Goal: Task Accomplishment & Management: Use online tool/utility

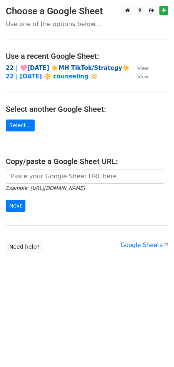
click at [35, 69] on strong "22 | 🩷AUG 6 ☀️MH TikTok/Strategy☀️" at bounding box center [68, 68] width 124 height 7
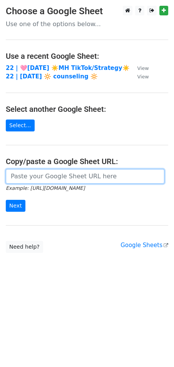
click at [43, 178] on input "url" at bounding box center [85, 176] width 158 height 15
paste input "https://docs.google.com/spreadsheets/d/1NJFyJcyNaBQfuf_3CtUyKz048KYT99i5UV0wUM9…"
type input "https://docs.google.com/spreadsheets/d/1NJFyJcyNaBQfuf_3CtUyKz048KYT99i5UV0wUM9…"
click at [6, 200] on input "Next" at bounding box center [16, 206] width 20 height 12
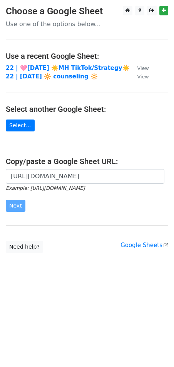
scroll to position [0, 0]
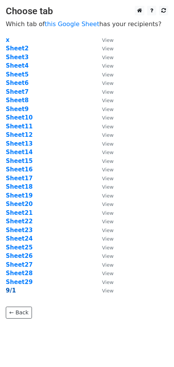
click at [8, 287] on strong "9/1" at bounding box center [11, 290] width 10 height 7
click at [8, 290] on strong "9/1" at bounding box center [11, 290] width 10 height 7
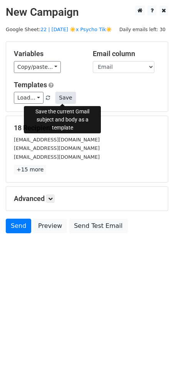
click at [63, 103] on button "Save" at bounding box center [65, 98] width 20 height 12
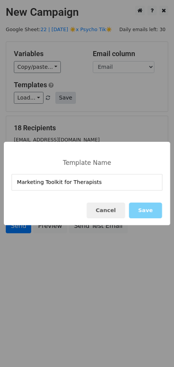
type input "Marketing Toolkit for Therapists"
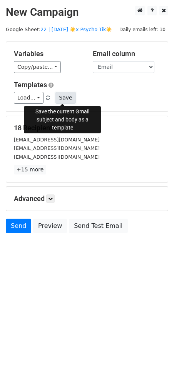
click at [66, 98] on button "Save" at bounding box center [65, 98] width 20 height 12
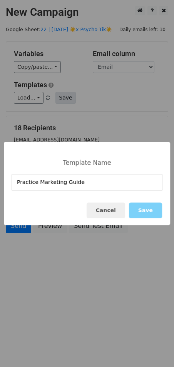
type input "Practice Marketing Guide"
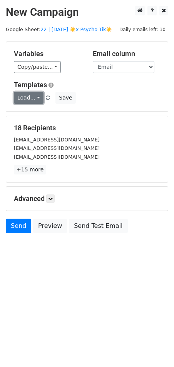
click at [25, 100] on link "Load..." at bounding box center [29, 98] width 30 height 12
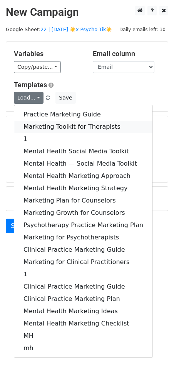
click at [39, 126] on link "Marketing Toolkit for Therapists" at bounding box center [83, 127] width 138 height 12
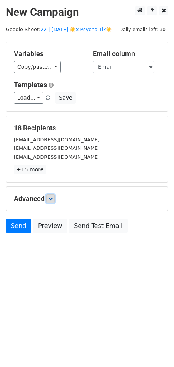
drag, startPoint x: 52, startPoint y: 198, endPoint x: 57, endPoint y: 202, distance: 6.8
click at [52, 198] on icon at bounding box center [50, 198] width 5 height 5
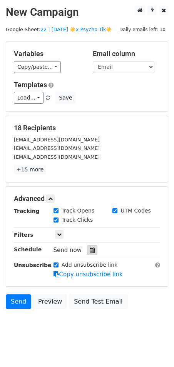
click at [87, 250] on div at bounding box center [92, 250] width 10 height 10
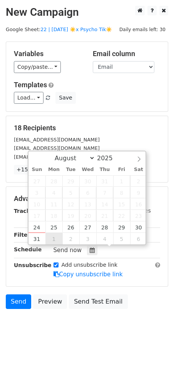
type input "2025-09-01 12:00"
select select "8"
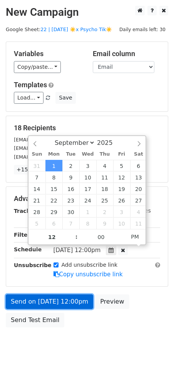
click at [37, 302] on link "Send on Sep 1 at 12:00pm" at bounding box center [49, 301] width 87 height 15
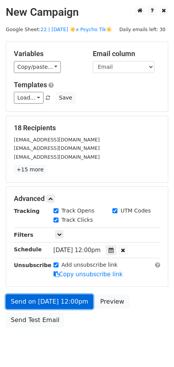
click at [31, 301] on link "Send on Sep 1 at 12:00pm" at bounding box center [49, 301] width 87 height 15
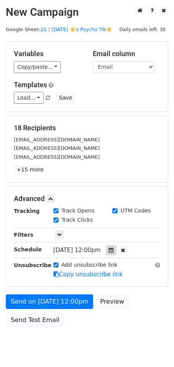
click at [114, 252] on div at bounding box center [111, 250] width 10 height 10
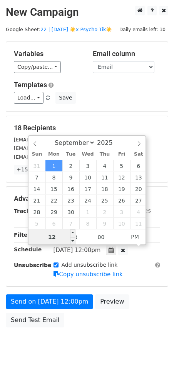
click at [66, 235] on input "12" at bounding box center [51, 236] width 47 height 15
type input "7"
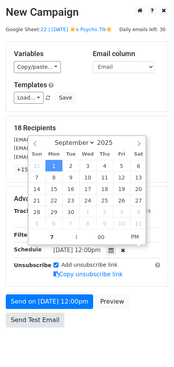
type input "2025-09-01 19:00"
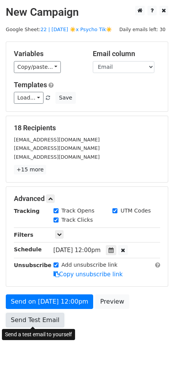
click at [35, 320] on link "Send Test Email" at bounding box center [35, 320] width 58 height 15
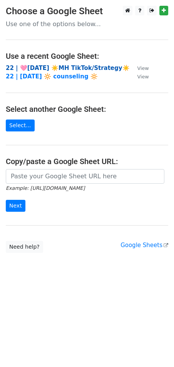
click at [75, 66] on strong "22 | 🩷[DATE] ☀️MH TikTok/Strategy☀️" at bounding box center [68, 68] width 124 height 7
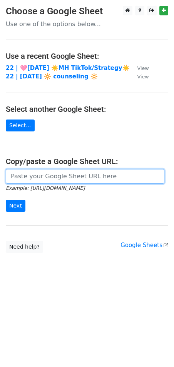
click at [53, 174] on input "url" at bounding box center [85, 176] width 158 height 15
paste input "[URL][DOMAIN_NAME]"
type input "[URL][DOMAIN_NAME]"
click at [6, 200] on input "Next" at bounding box center [16, 206] width 20 height 12
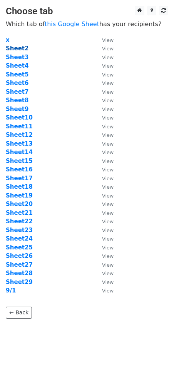
click at [13, 47] on strong "Sheet2" at bounding box center [17, 48] width 23 height 7
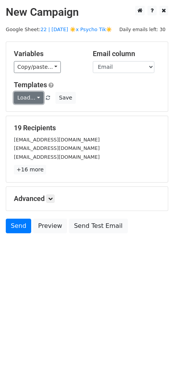
click at [33, 98] on link "Load..." at bounding box center [29, 98] width 30 height 12
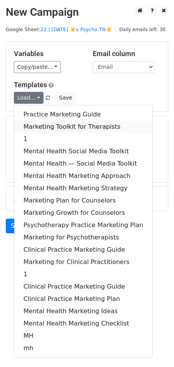
click at [37, 125] on link "Marketing Toolkit for Therapists" at bounding box center [83, 127] width 138 height 12
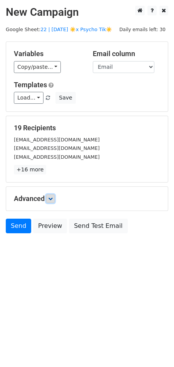
click at [52, 200] on icon at bounding box center [50, 198] width 5 height 5
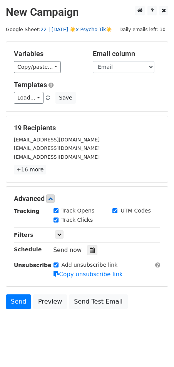
click at [80, 30] on link "22 | [DATE] ☀️x Psycho Tik☀️" at bounding box center [75, 30] width 71 height 6
click at [87, 250] on div at bounding box center [92, 250] width 10 height 10
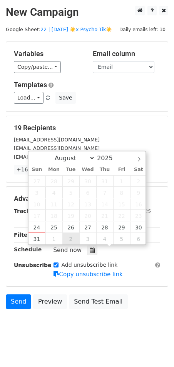
type input "2025-09-02 12:00"
select select "8"
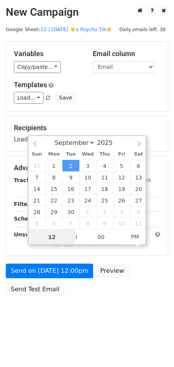
type input "8"
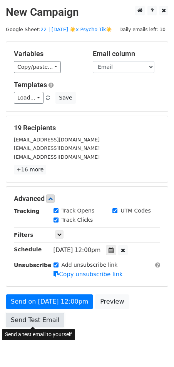
type input "2025-09-02 20:00"
click at [33, 322] on link "Send Test Email" at bounding box center [35, 320] width 58 height 15
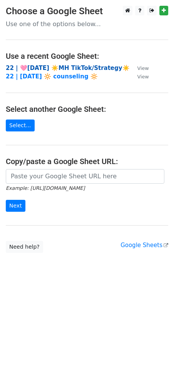
click at [70, 68] on strong "22 | 🩷[DATE] ☀️MH TikTok/Strategy☀️" at bounding box center [68, 68] width 124 height 7
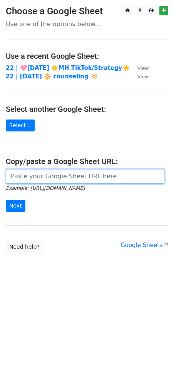
click at [80, 174] on input "url" at bounding box center [85, 176] width 158 height 15
paste input "https://docs.google.com/spreadsheets/d/1NJFyJcyNaBQfuf_3CtUyKz048KYT99i5UV0wUM9…"
type input "https://docs.google.com/spreadsheets/d/1NJFyJcyNaBQfuf_3CtUyKz048KYT99i5UV0wUM9…"
click at [6, 200] on input "Next" at bounding box center [16, 206] width 20 height 12
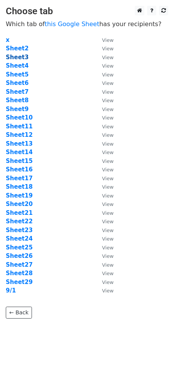
click at [20, 58] on strong "Sheet3" at bounding box center [17, 57] width 23 height 7
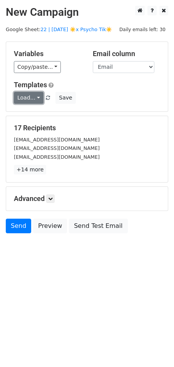
click at [26, 92] on link "Load..." at bounding box center [29, 98] width 30 height 12
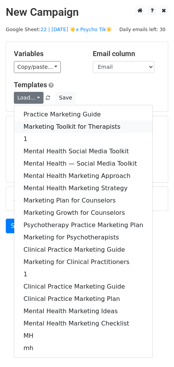
click at [49, 125] on link "Marketing Toolkit for Therapists" at bounding box center [83, 127] width 138 height 12
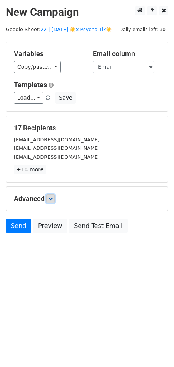
click at [51, 201] on link at bounding box center [50, 198] width 8 height 8
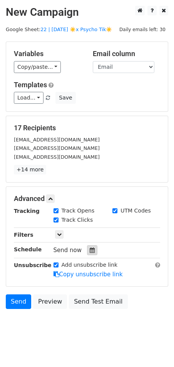
click at [89, 253] on div at bounding box center [92, 250] width 10 height 10
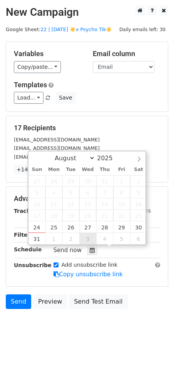
type input "2025-09-03 12:00"
select select "8"
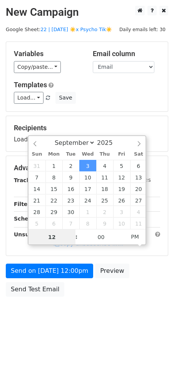
type input "8"
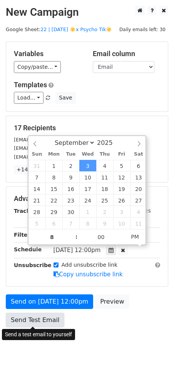
type input "2025-09-03 20:00"
click at [38, 317] on link "Send Test Email" at bounding box center [35, 320] width 58 height 15
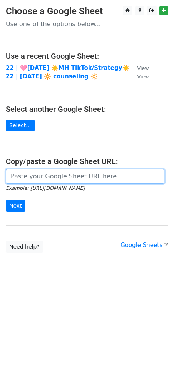
click at [28, 180] on input "url" at bounding box center [85, 176] width 158 height 15
paste input "[URL][DOMAIN_NAME]"
type input "[URL][DOMAIN_NAME]"
click at [6, 200] on input "Next" at bounding box center [16, 206] width 20 height 12
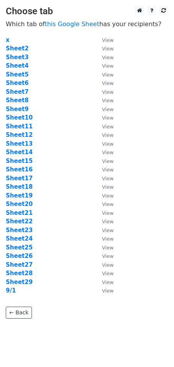
click at [18, 69] on td "Sheet4" at bounding box center [50, 65] width 88 height 9
click at [18, 65] on strong "Sheet4" at bounding box center [17, 65] width 23 height 7
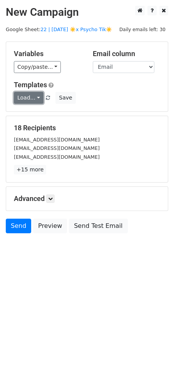
click at [29, 97] on link "Load..." at bounding box center [29, 98] width 30 height 12
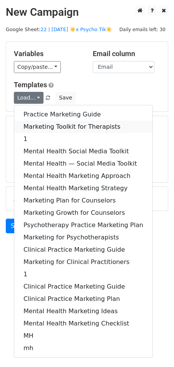
click at [45, 126] on link "Marketing Toolkit for Therapists" at bounding box center [83, 127] width 138 height 12
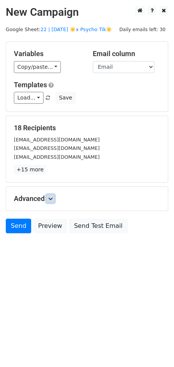
click at [54, 199] on link at bounding box center [50, 198] width 8 height 8
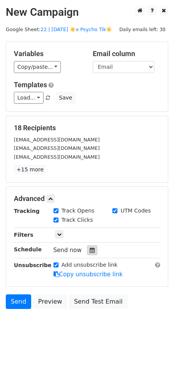
click at [87, 254] on div at bounding box center [92, 250] width 10 height 10
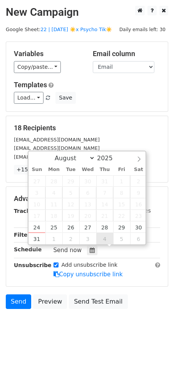
type input "2025-09-04 12:00"
select select "8"
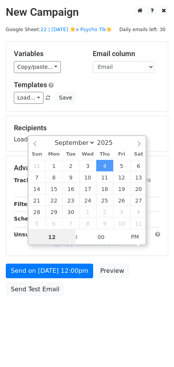
type input "7"
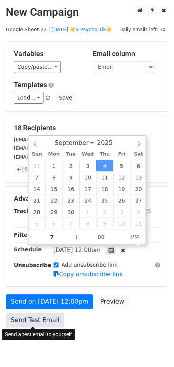
type input "2025-09-04 19:00"
click at [40, 318] on link "Send Test Email" at bounding box center [35, 320] width 58 height 15
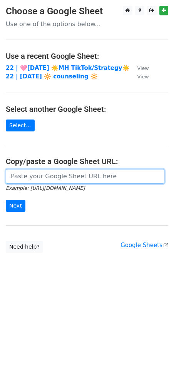
click at [38, 175] on input "url" at bounding box center [85, 176] width 158 height 15
paste input "[URL][DOMAIN_NAME]"
type input "[URL][DOMAIN_NAME]"
click at [6, 200] on input "Next" at bounding box center [16, 206] width 20 height 12
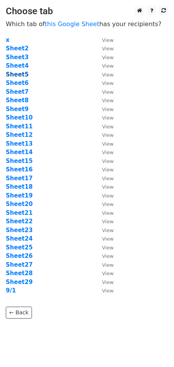
click at [20, 77] on strong "Sheet5" at bounding box center [17, 74] width 23 height 7
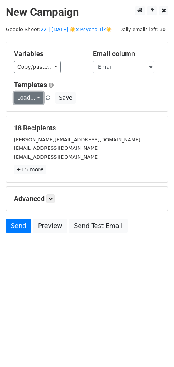
click at [33, 98] on link "Load..." at bounding box center [29, 98] width 30 height 12
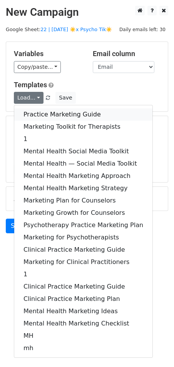
click at [41, 113] on link "Practice Marketing Guide" at bounding box center [83, 114] width 138 height 12
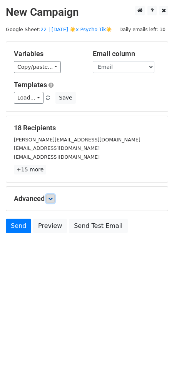
click at [51, 197] on icon at bounding box center [50, 198] width 5 height 5
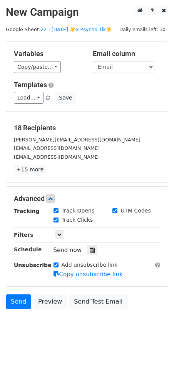
click at [83, 252] on div "Send now" at bounding box center [98, 250] width 90 height 10
click at [90, 251] on icon at bounding box center [92, 249] width 5 height 5
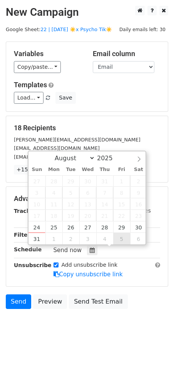
type input "2025-09-05 12:00"
select select "8"
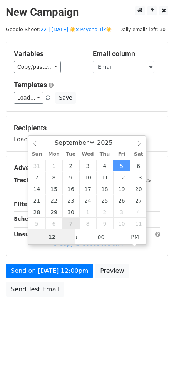
type input "8"
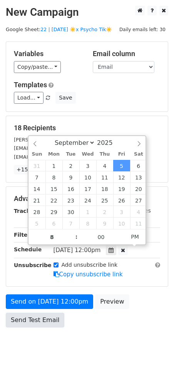
type input "2025-09-05 20:00"
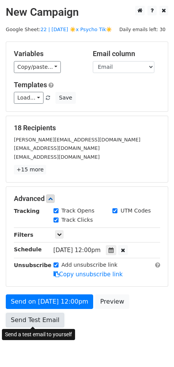
click at [22, 321] on link "Send Test Email" at bounding box center [35, 320] width 58 height 15
